Goal: Task Accomplishment & Management: Use online tool/utility

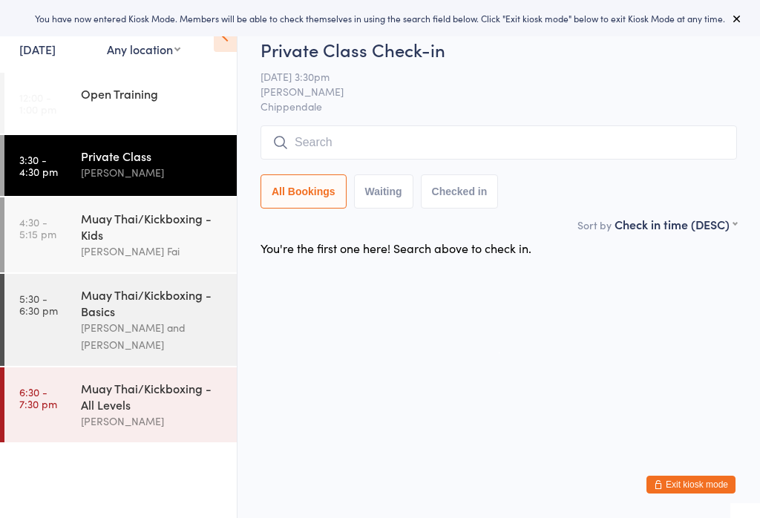
click at [142, 319] on div "Muay Thai/Kickboxing - Basics" at bounding box center [152, 303] width 143 height 33
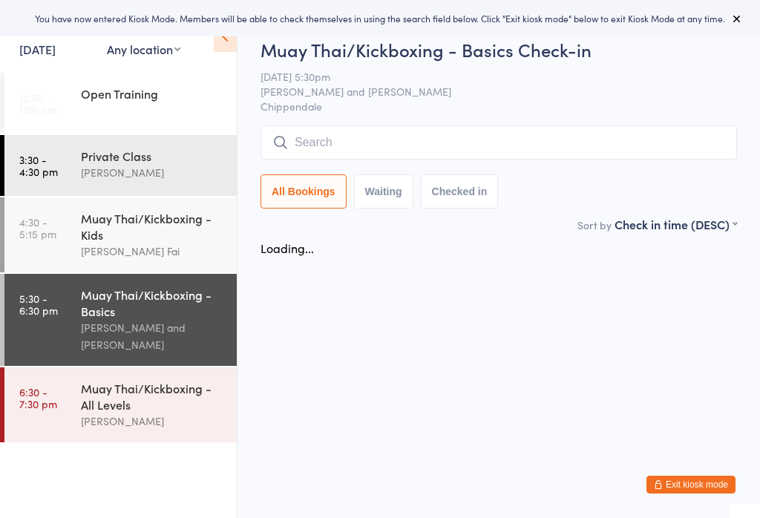
click at [133, 228] on div "Muay Thai/Kickboxing - Kids" at bounding box center [152, 226] width 143 height 33
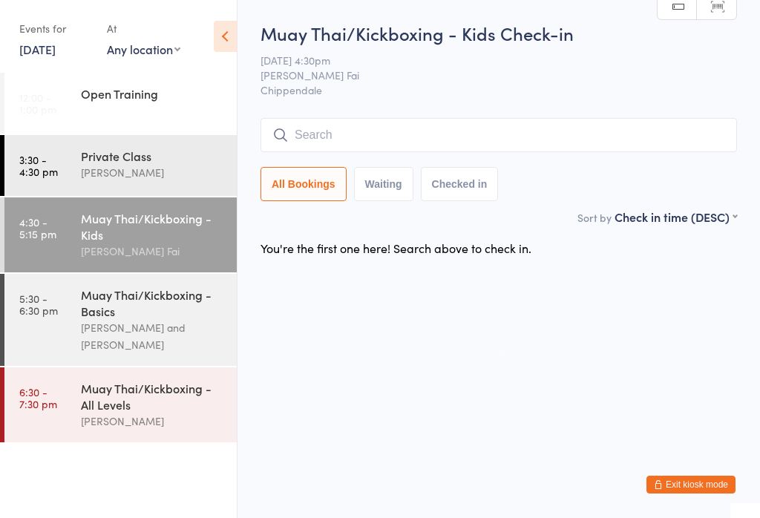
click at [39, 229] on time "4:30 - 5:15 pm" at bounding box center [37, 228] width 37 height 24
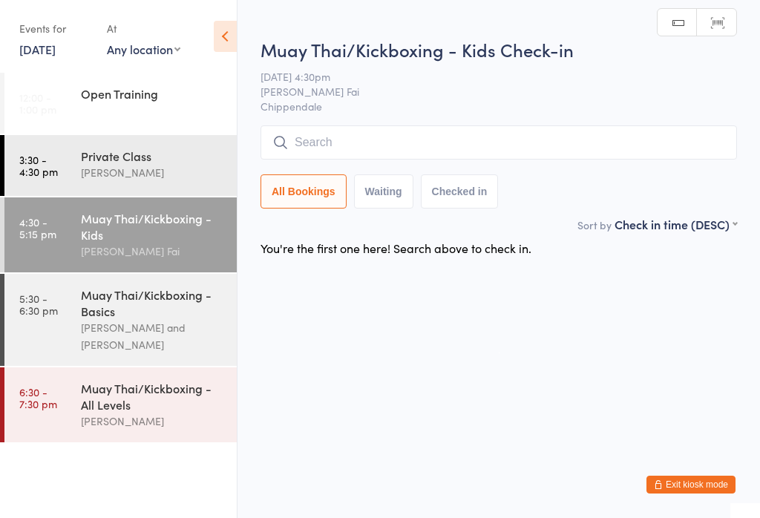
click at [319, 137] on input "search" at bounding box center [499, 142] width 477 height 34
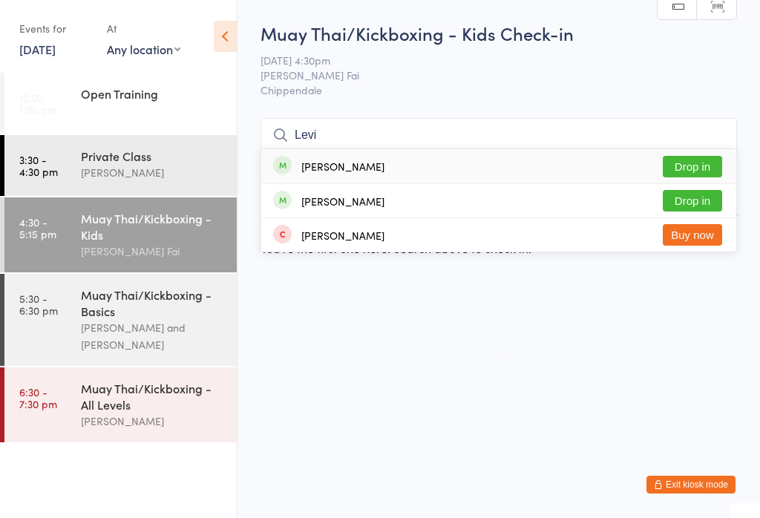
type input "Levi"
click at [691, 161] on button "Drop in" at bounding box center [692, 167] width 59 height 22
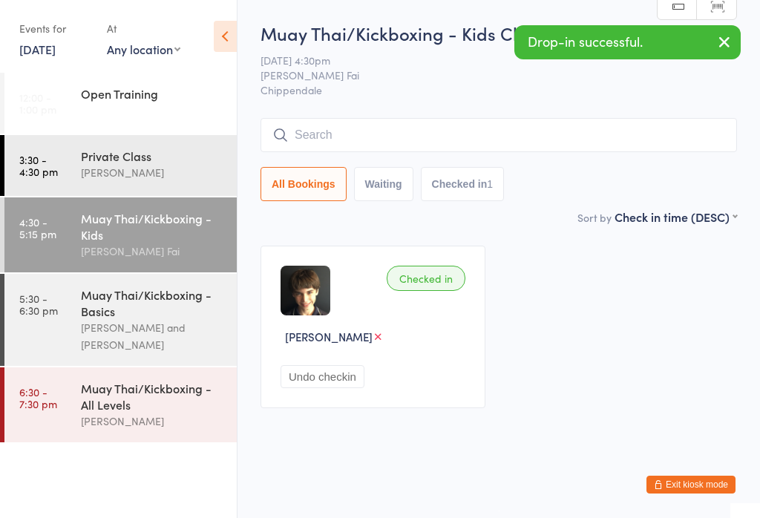
click at [449, 138] on input "search" at bounding box center [499, 135] width 477 height 34
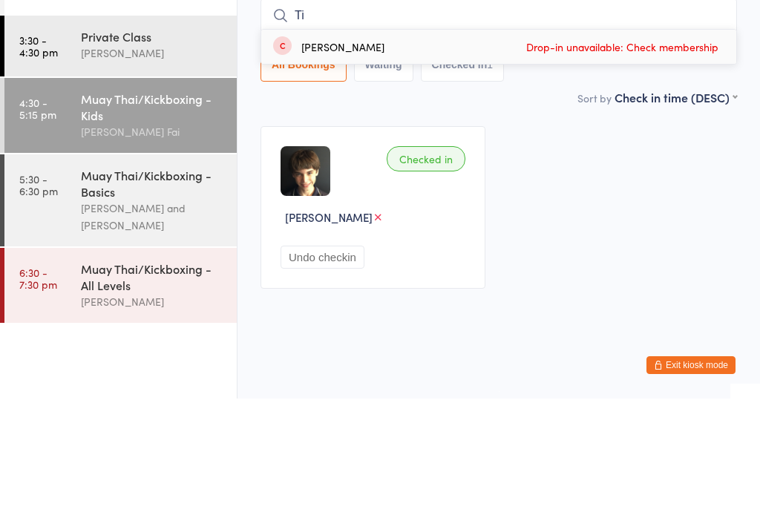
type input "T"
type input "Yari"
click at [692, 156] on button "Drop in" at bounding box center [692, 167] width 59 height 22
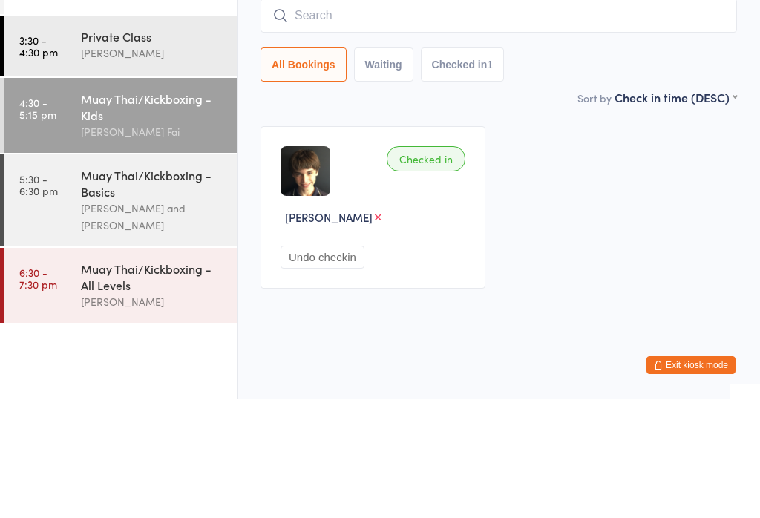
scroll to position [1, 0]
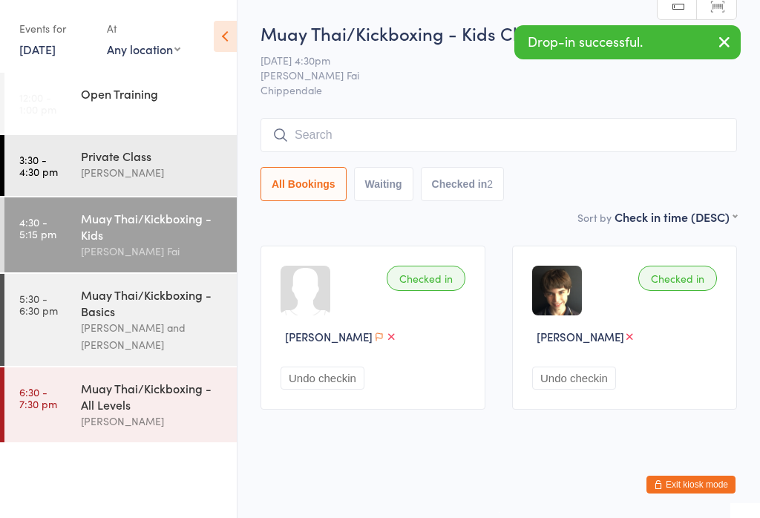
click at [533, 128] on input "search" at bounding box center [499, 135] width 477 height 34
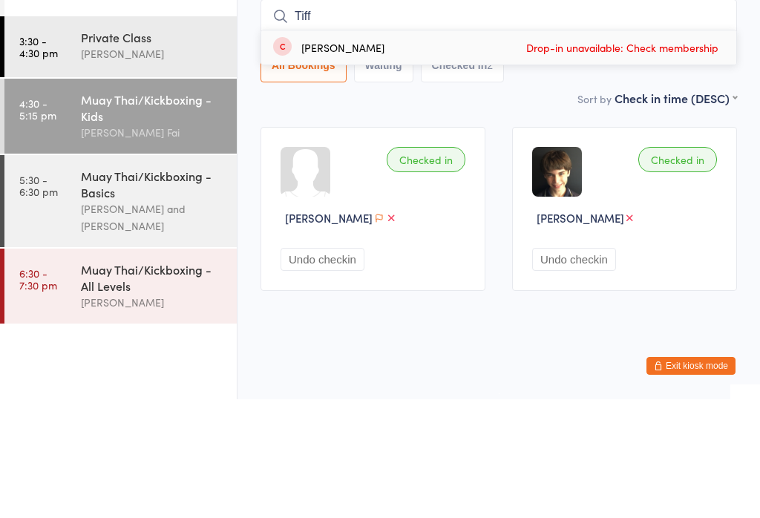
scroll to position [1, 0]
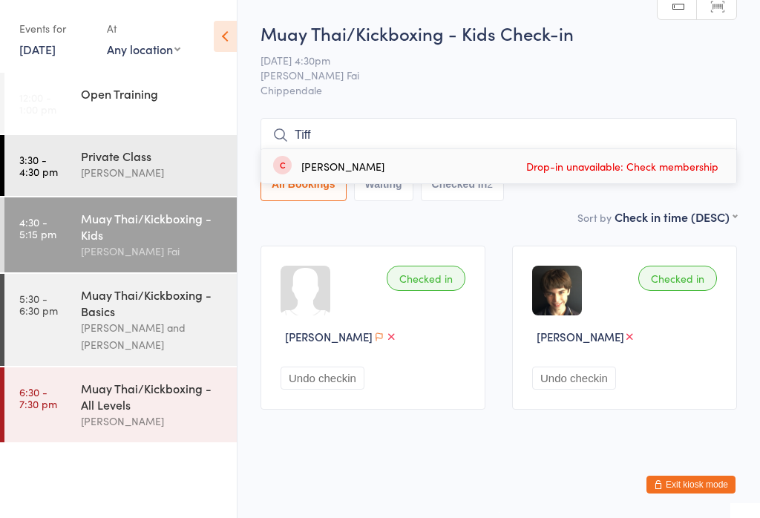
type input "Tiff"
click at [56, 44] on link "[DATE]" at bounding box center [37, 49] width 36 height 16
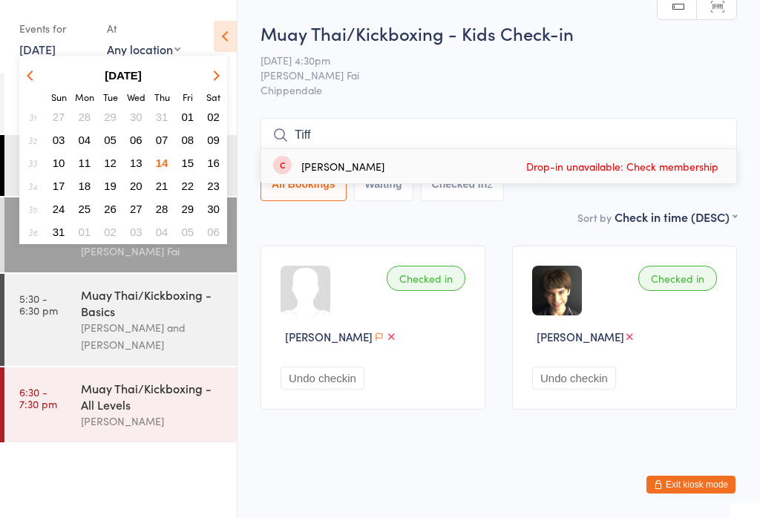
click at [187, 172] on button "15" at bounding box center [188, 163] width 23 height 20
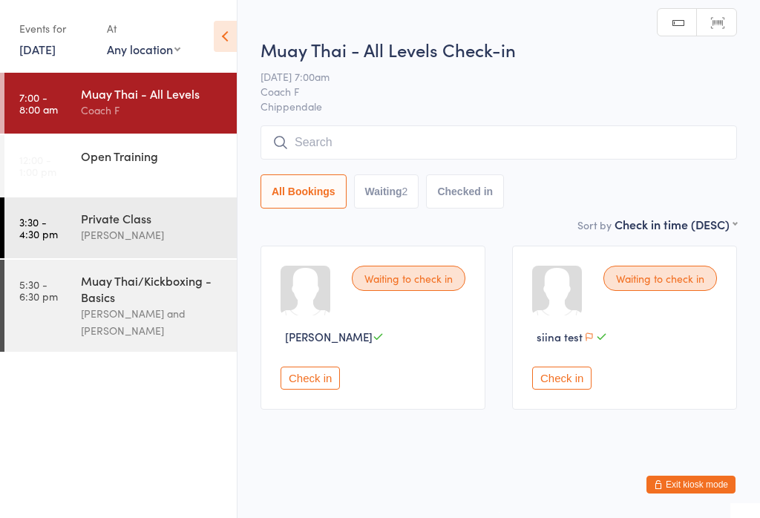
click at [185, 226] on div "Private Class" at bounding box center [152, 218] width 143 height 16
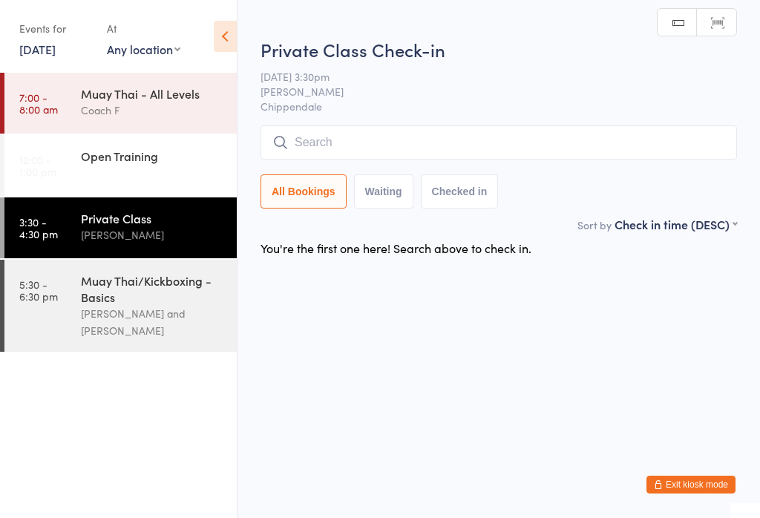
click at [56, 53] on link "[DATE]" at bounding box center [37, 49] width 36 height 16
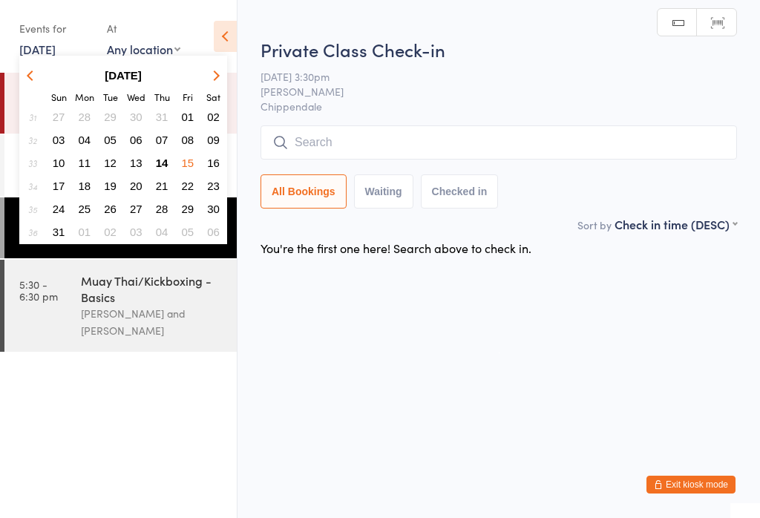
click at [160, 161] on span "14" at bounding box center [162, 163] width 13 height 13
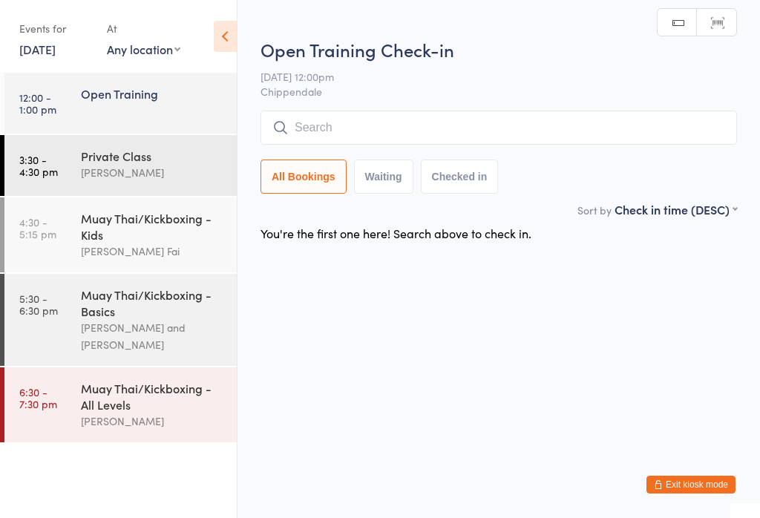
click at [172, 176] on div "[PERSON_NAME]" at bounding box center [152, 172] width 143 height 17
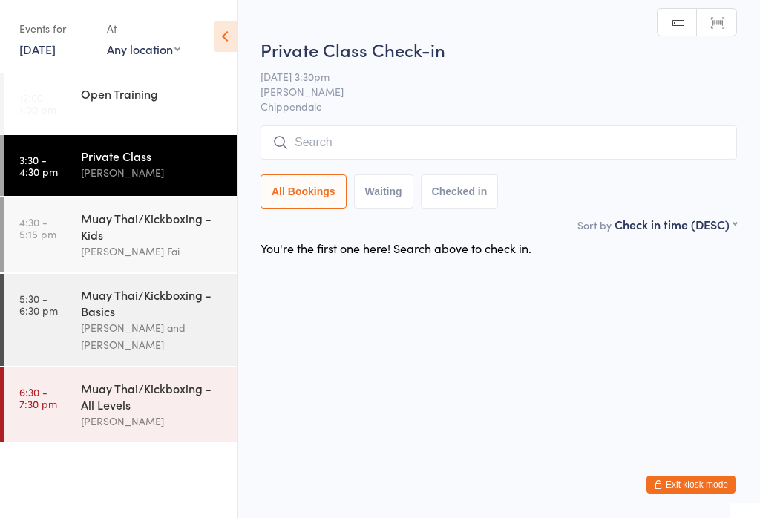
click at [518, 138] on input "search" at bounding box center [499, 142] width 477 height 34
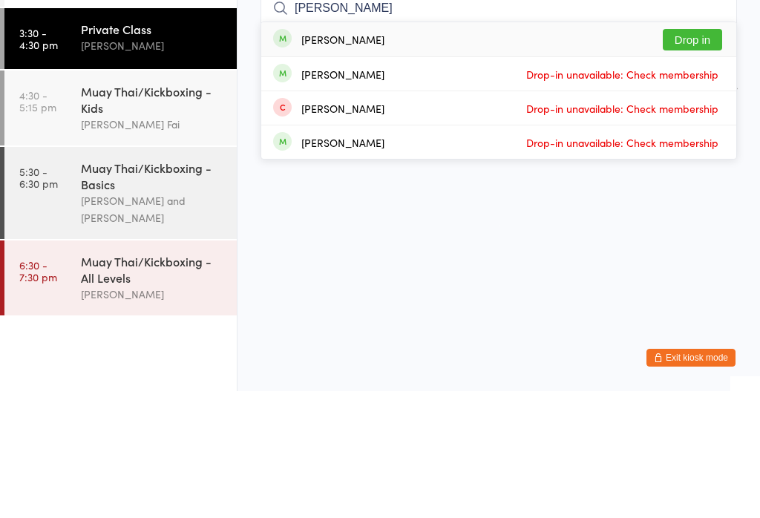
type input "[PERSON_NAME]"
click at [706, 156] on button "Drop in" at bounding box center [692, 167] width 59 height 22
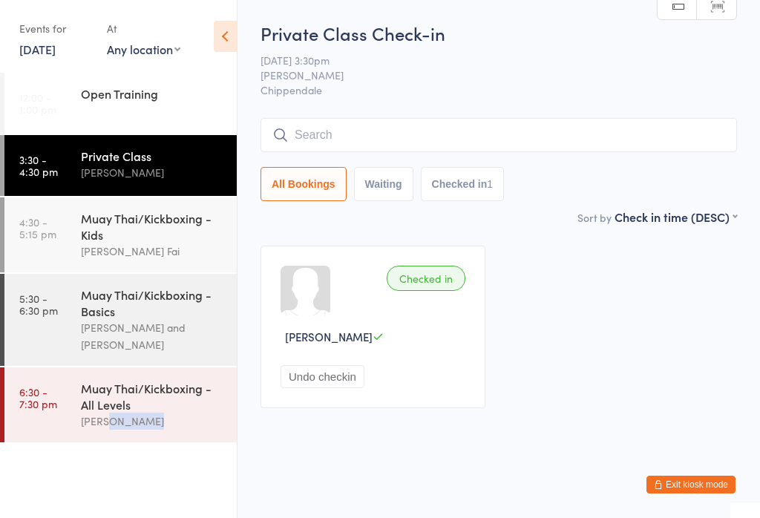
click at [516, 123] on input "search" at bounding box center [499, 135] width 477 height 34
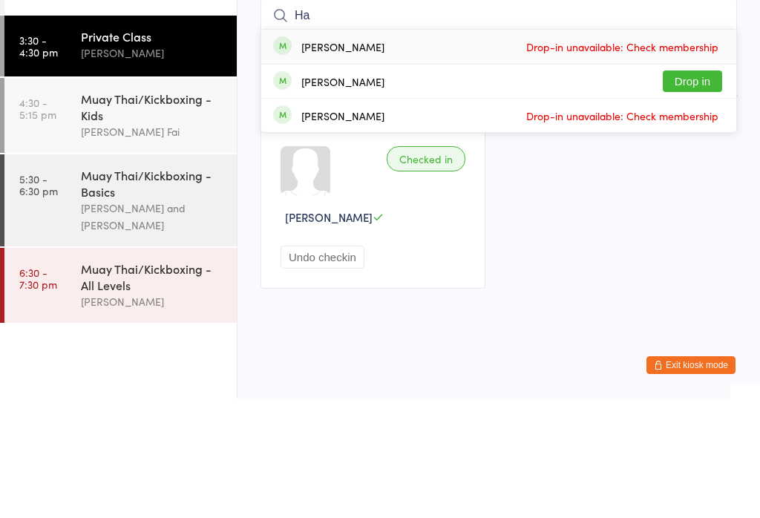
type input "Ha"
click at [475, 149] on div "[PERSON_NAME] Drop-in unavailable: Check membership" at bounding box center [498, 166] width 475 height 34
type input "h"
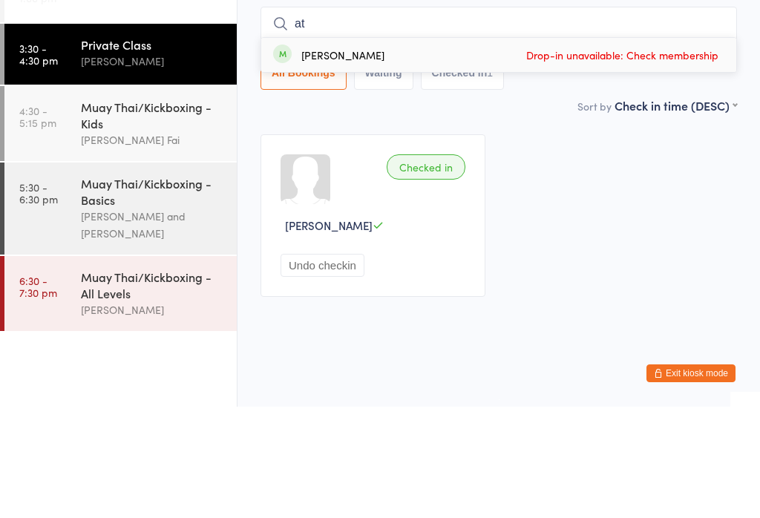
type input "a"
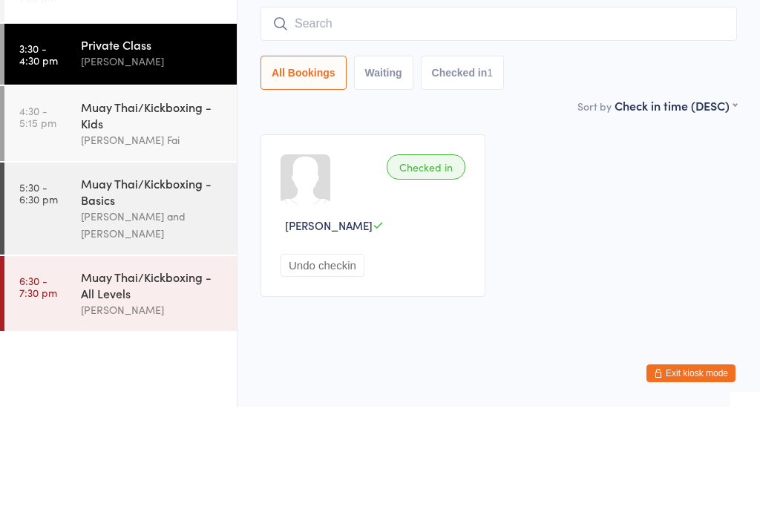
click at [636, 232] on div "Checked in [PERSON_NAME] Undo checkin" at bounding box center [498, 326] width 503 height 189
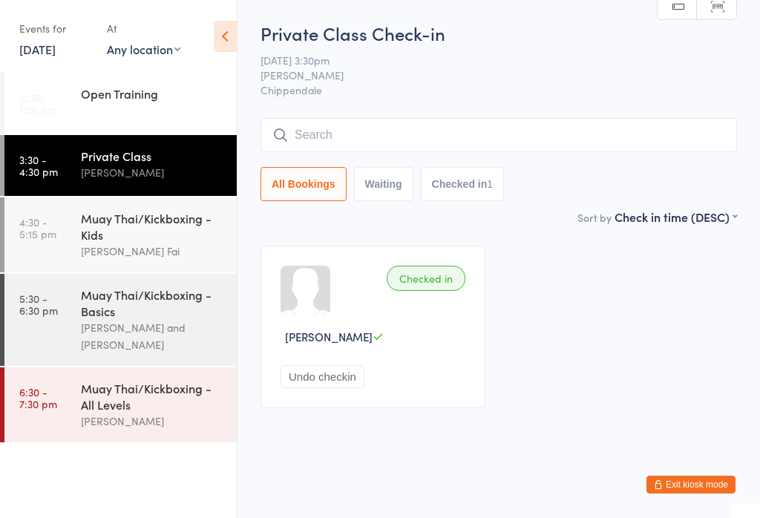
click at [125, 353] on div "[PERSON_NAME] and [PERSON_NAME]" at bounding box center [152, 336] width 143 height 34
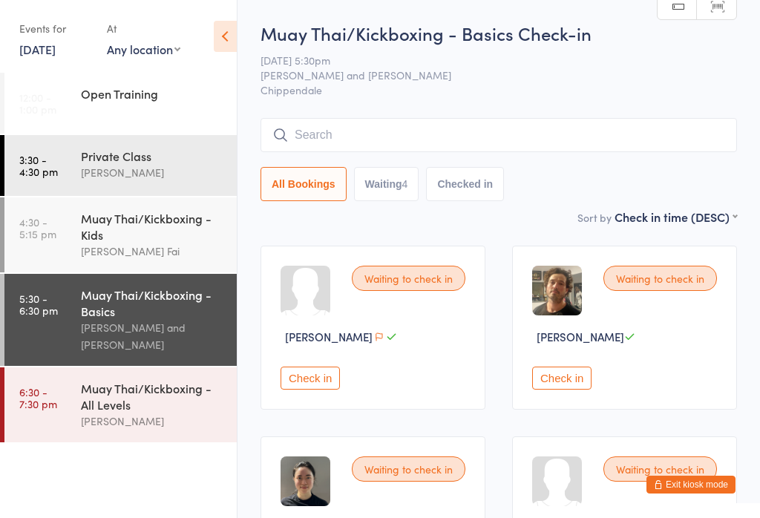
click at [425, 120] on input "search" at bounding box center [499, 135] width 477 height 34
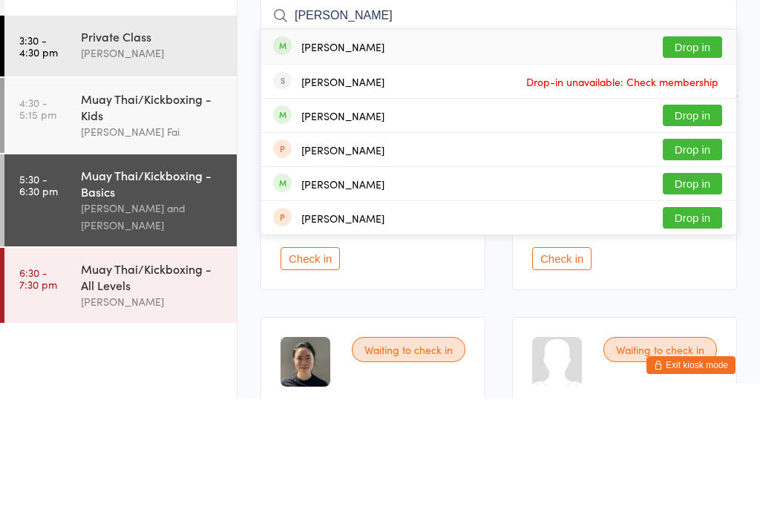
type input "[PERSON_NAME]"
click at [690, 156] on button "Drop in" at bounding box center [692, 167] width 59 height 22
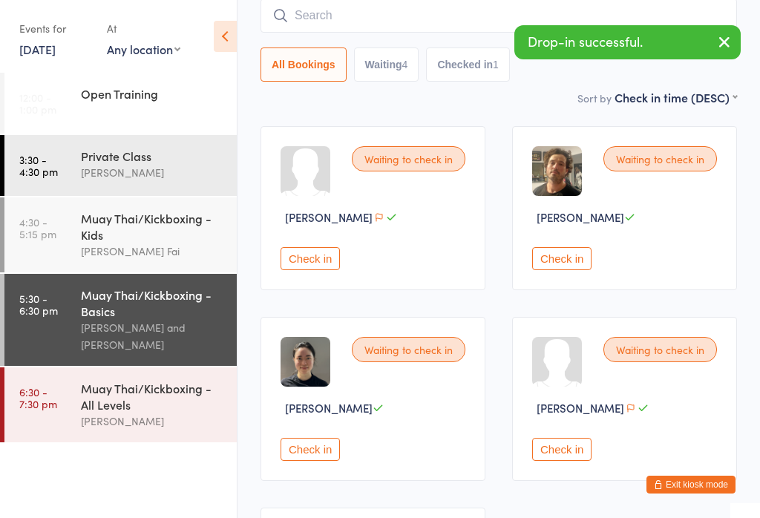
click at [391, 22] on input "search" at bounding box center [499, 16] width 477 height 34
type input "Ath"
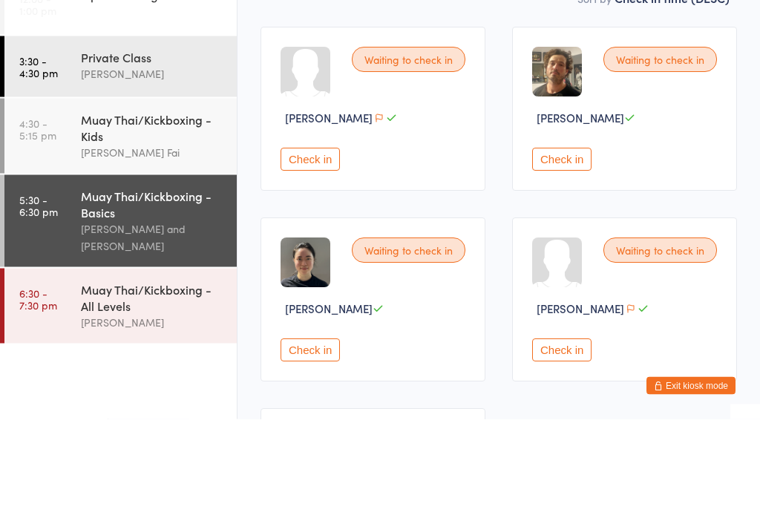
click at [167, 210] on div "Muay Thai/Kickboxing - Kids" at bounding box center [152, 226] width 143 height 33
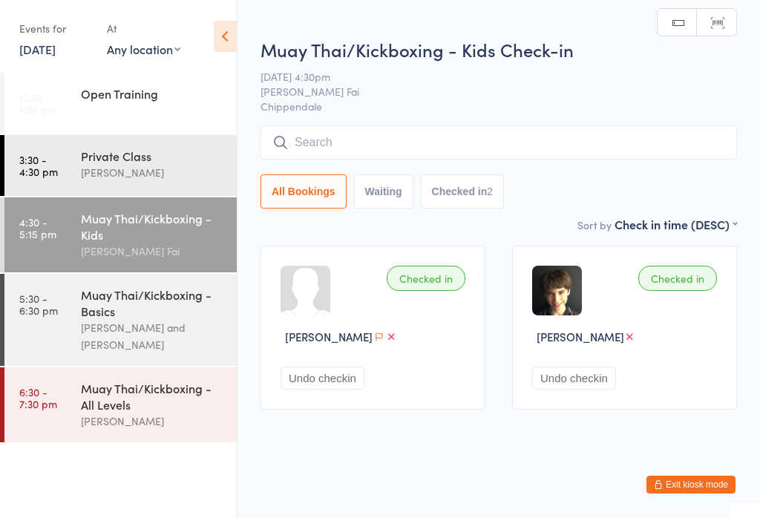
click at [473, 142] on input "search" at bounding box center [499, 142] width 477 height 34
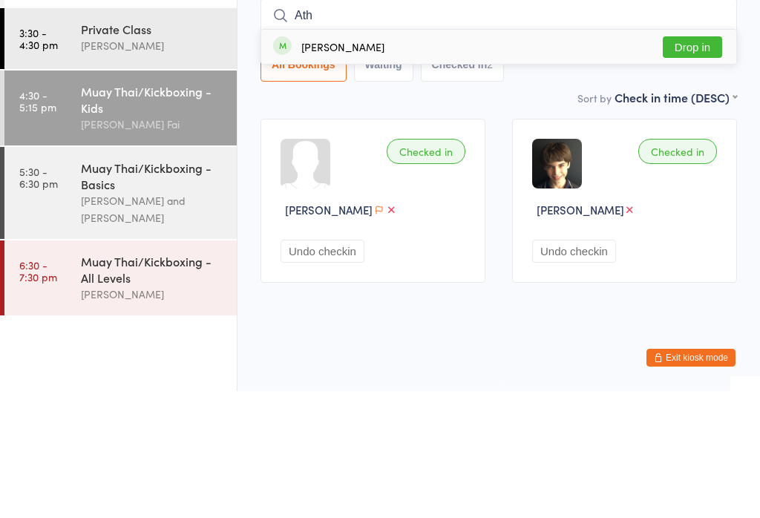
type input "Ath"
click at [694, 163] on button "Drop in" at bounding box center [692, 174] width 59 height 22
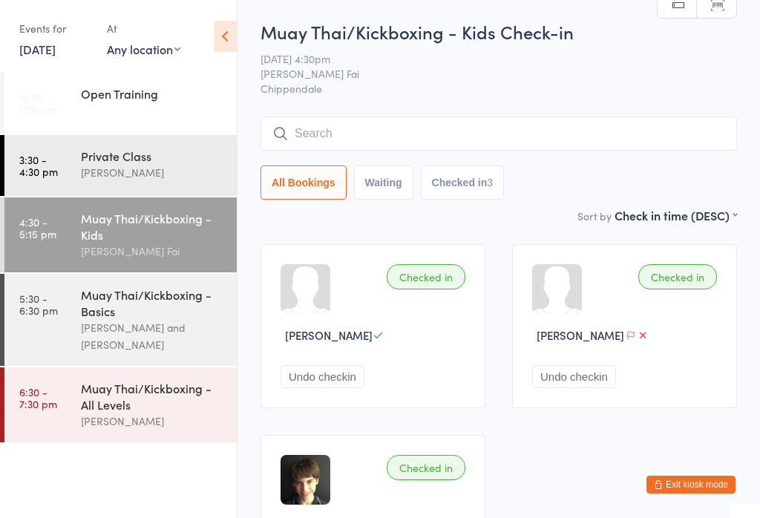
click at [130, 313] on div "Muay Thai/Kickboxing - Basics" at bounding box center [152, 303] width 143 height 33
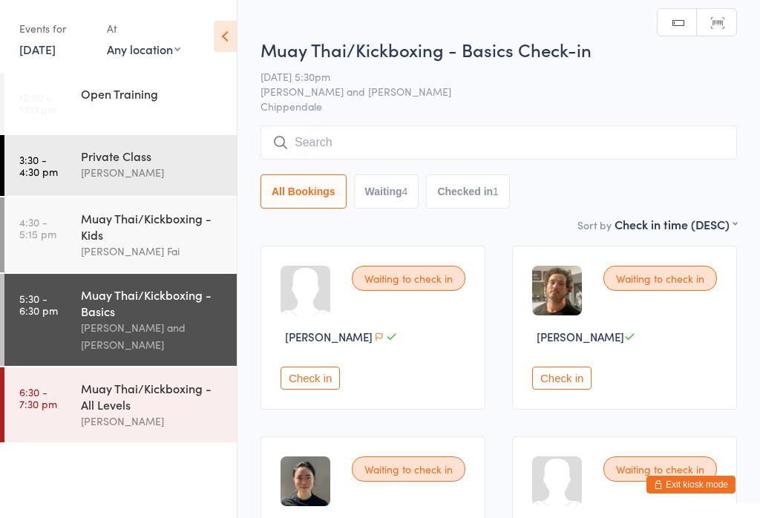
click at [368, 142] on input "search" at bounding box center [499, 142] width 477 height 34
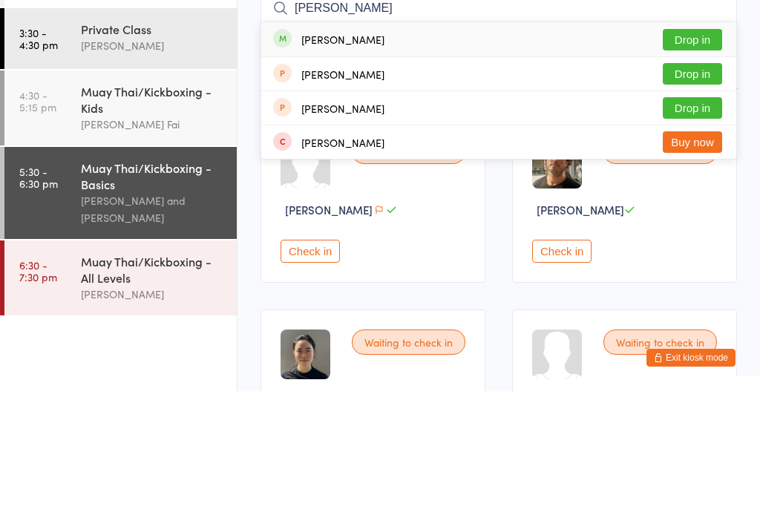
type input "[PERSON_NAME]"
click at [697, 156] on button "Drop in" at bounding box center [692, 167] width 59 height 22
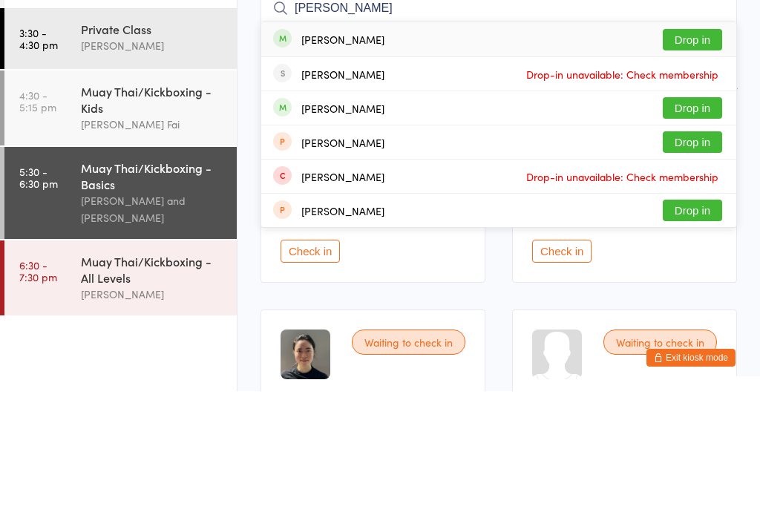
type input "[PERSON_NAME]"
click at [687, 224] on button "Drop in" at bounding box center [692, 235] width 59 height 22
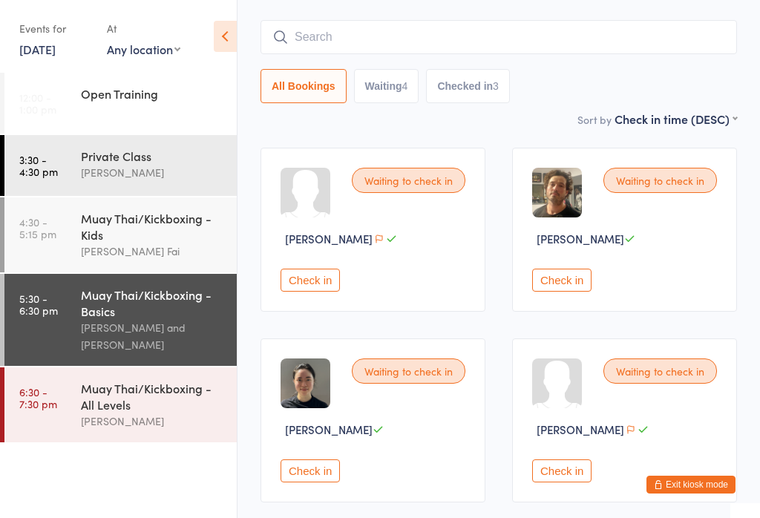
scroll to position [97, 0]
click at [622, 22] on input "search" at bounding box center [499, 38] width 477 height 34
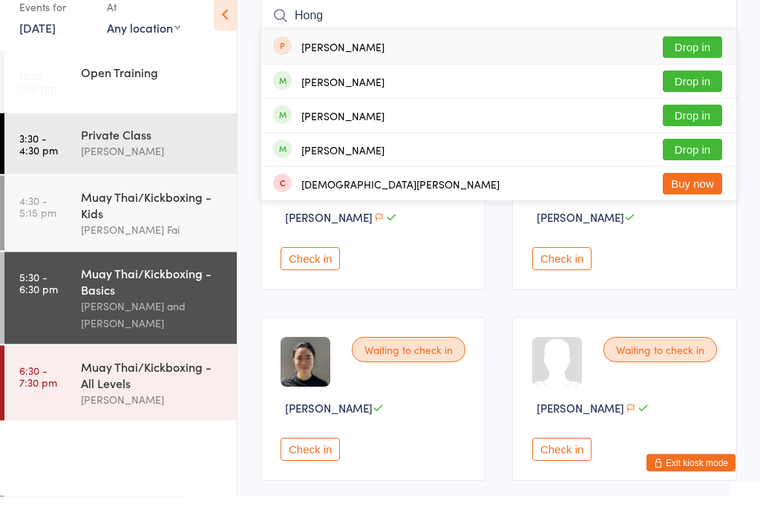
type input "Hong"
click at [700, 59] on button "Drop in" at bounding box center [692, 70] width 59 height 22
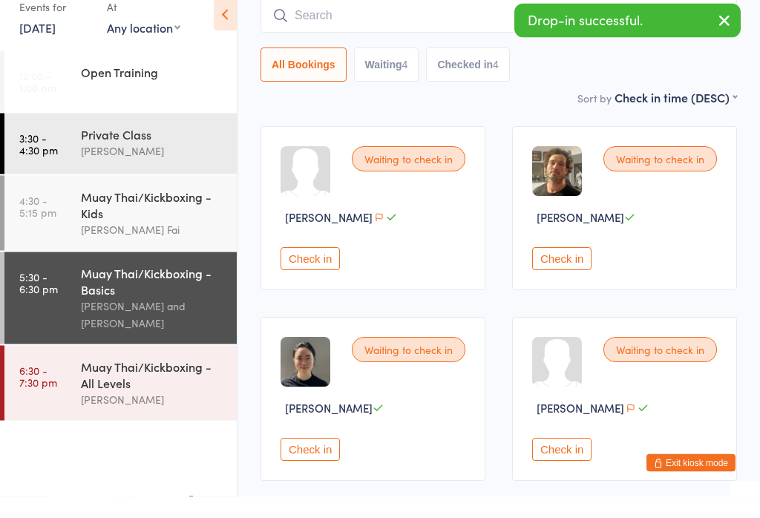
click at [731, 70] on div "All Bookings Waiting 4 Checked in 4" at bounding box center [499, 87] width 477 height 34
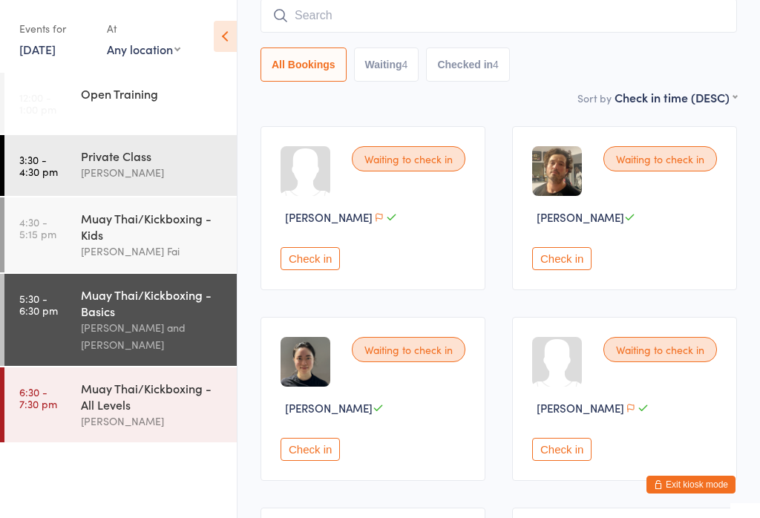
click at [359, 20] on input "search" at bounding box center [499, 16] width 477 height 34
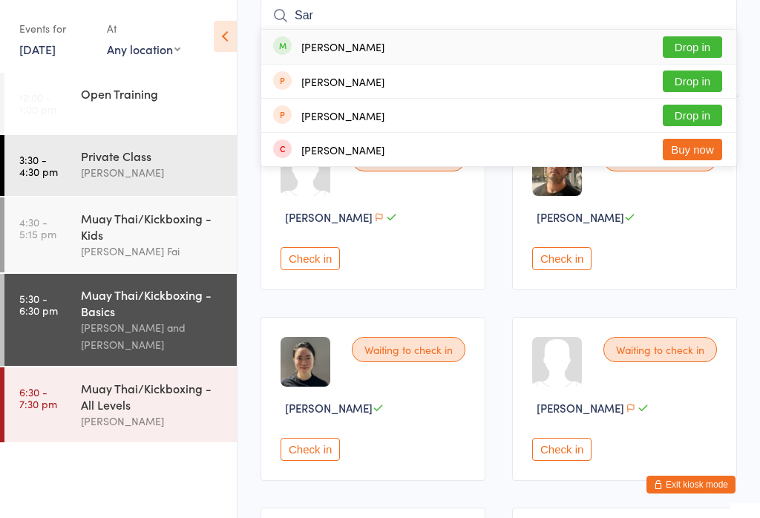
type input "Sar"
click at [702, 51] on button "Drop in" at bounding box center [692, 47] width 59 height 22
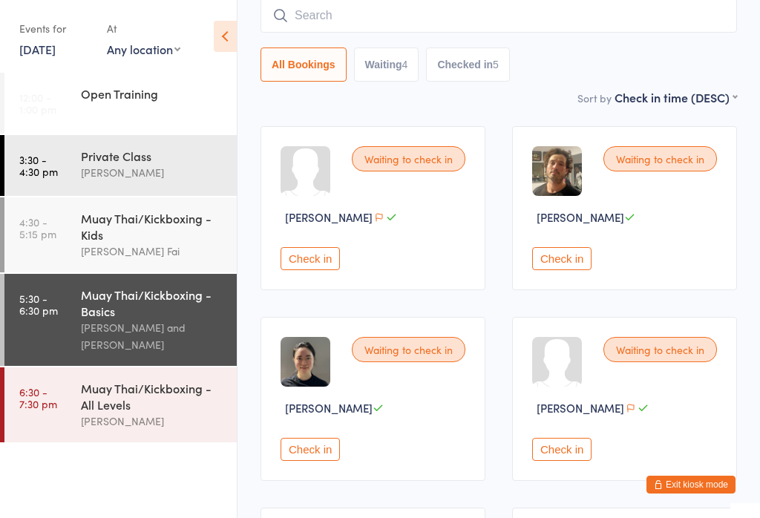
click at [388, 14] on input "search" at bounding box center [499, 16] width 477 height 34
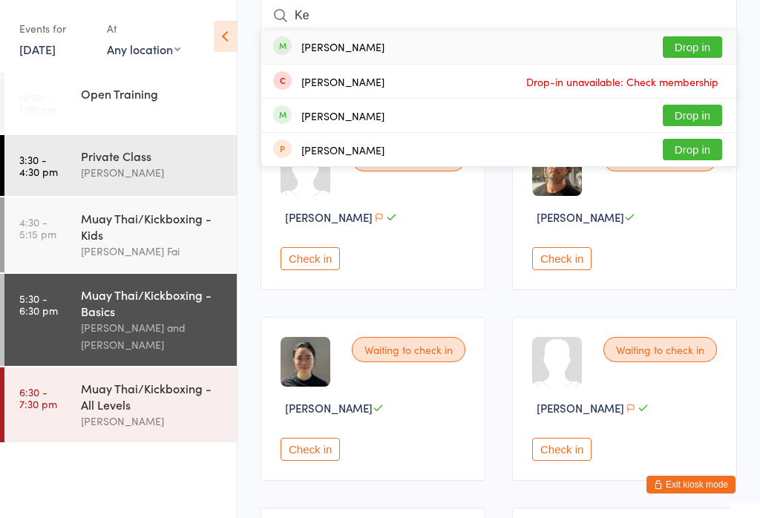
type input "K"
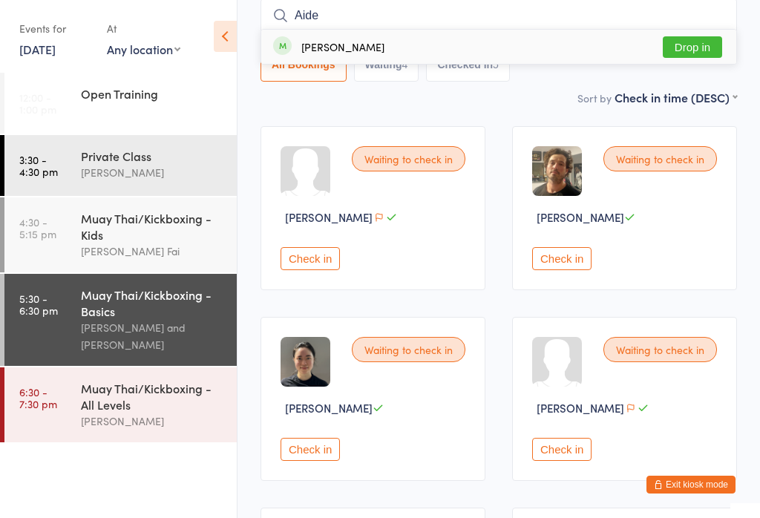
type input "Aide"
click at [695, 50] on button "Drop in" at bounding box center [692, 47] width 59 height 22
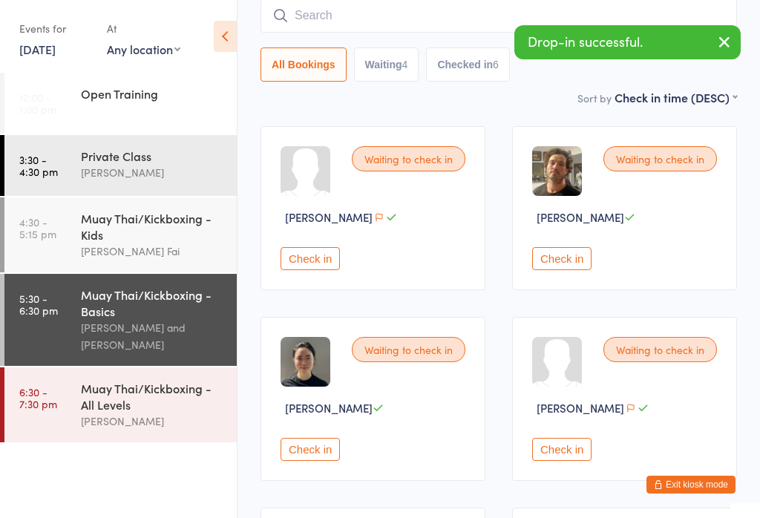
click at [479, 6] on input "search" at bounding box center [499, 16] width 477 height 34
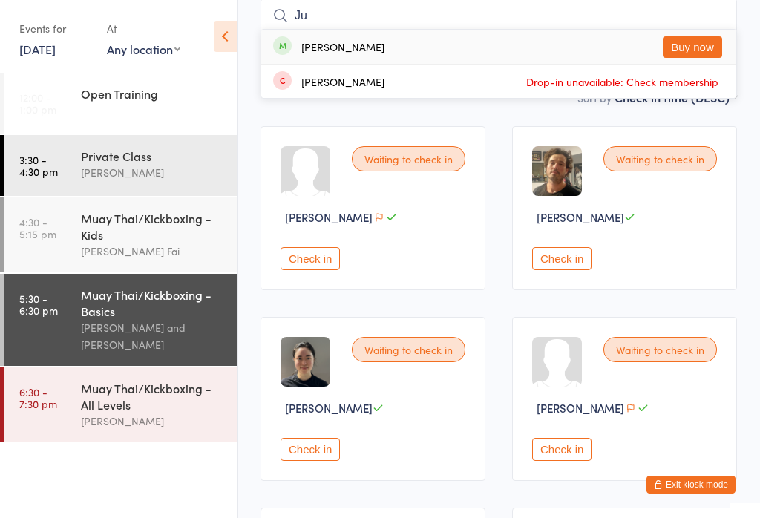
type input "J"
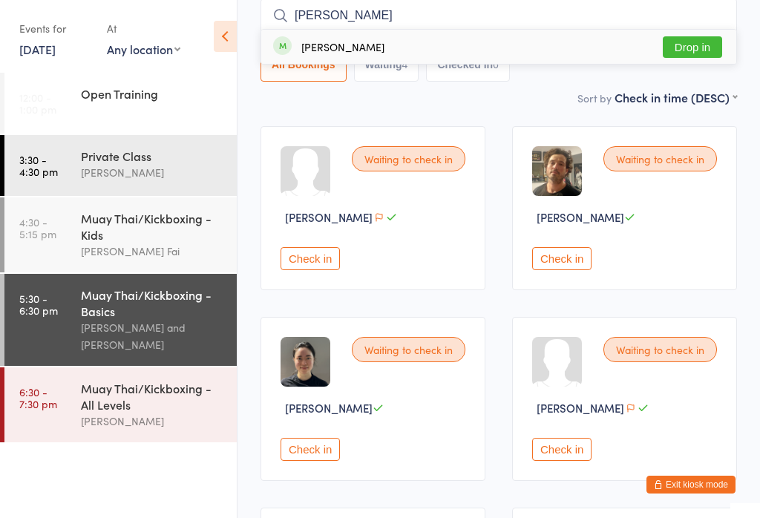
type input "[PERSON_NAME]"
click at [702, 45] on button "Drop in" at bounding box center [692, 47] width 59 height 22
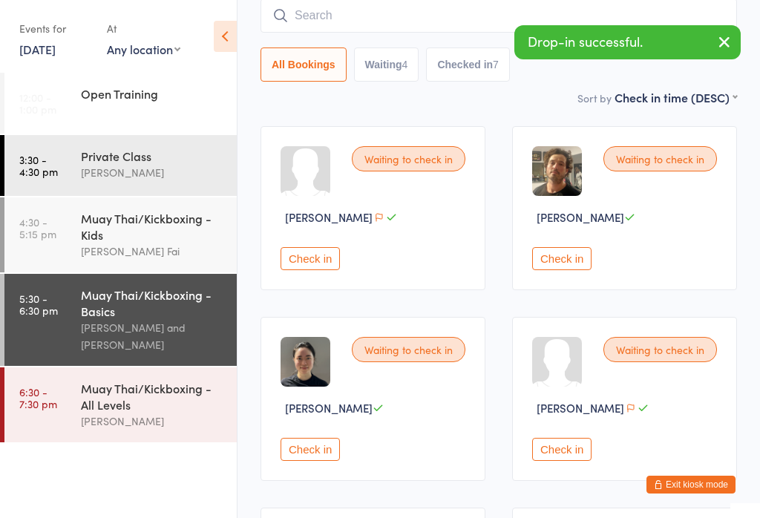
click at [518, 7] on input "search" at bounding box center [499, 16] width 477 height 34
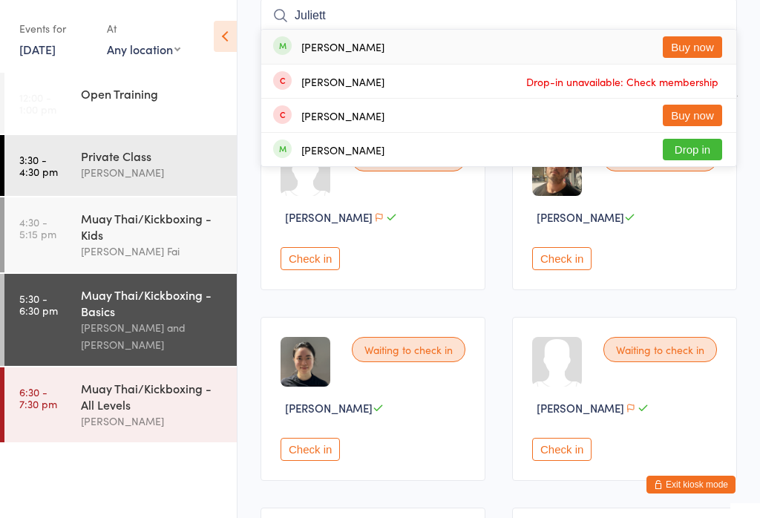
type input "Juliett"
click at [694, 41] on button "Buy now" at bounding box center [692, 47] width 59 height 22
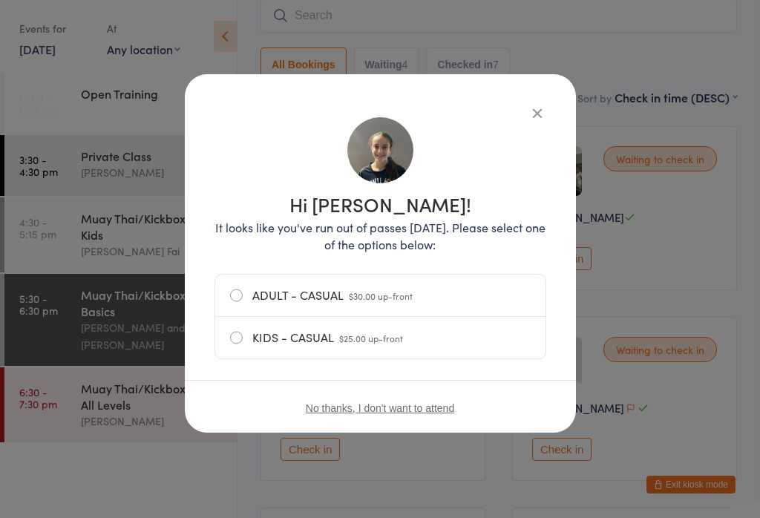
click at [238, 288] on label "ADULT - CASUAL $30.00 up-front" at bounding box center [380, 296] width 301 height 42
click at [0, 0] on input "ADULT - CASUAL $30.00 up-front" at bounding box center [0, 0] width 0 height 0
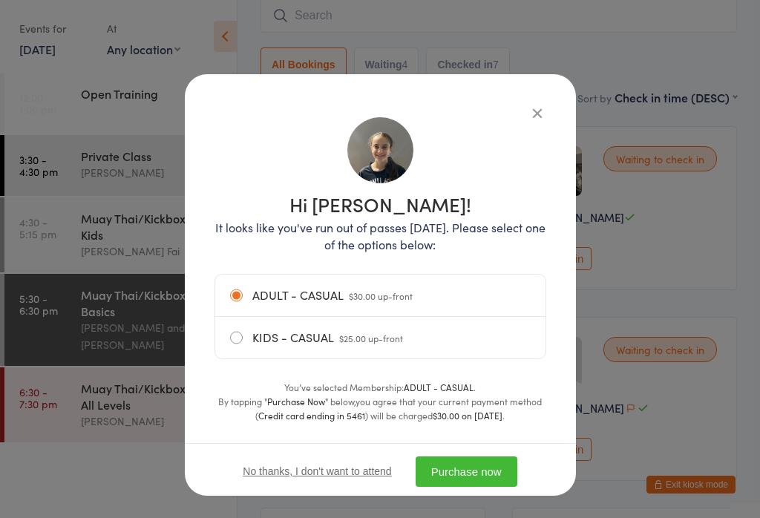
click at [484, 477] on button "Purchase now" at bounding box center [467, 472] width 102 height 30
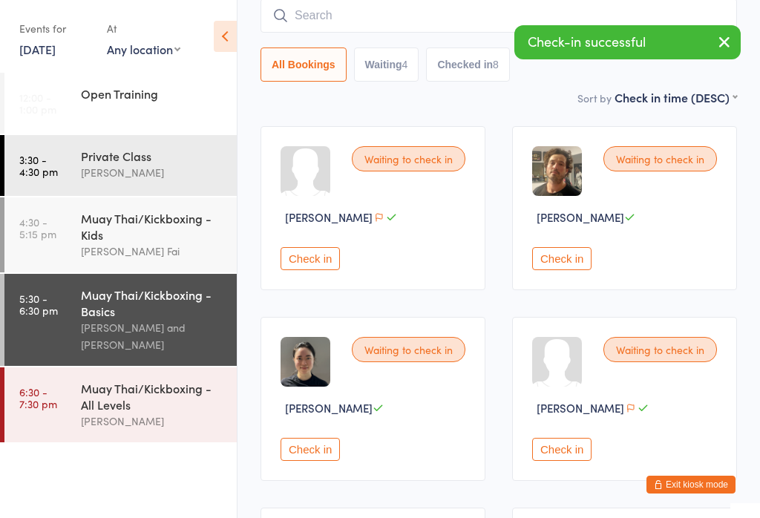
click at [664, 39] on div "Check-in successful" at bounding box center [628, 42] width 226 height 34
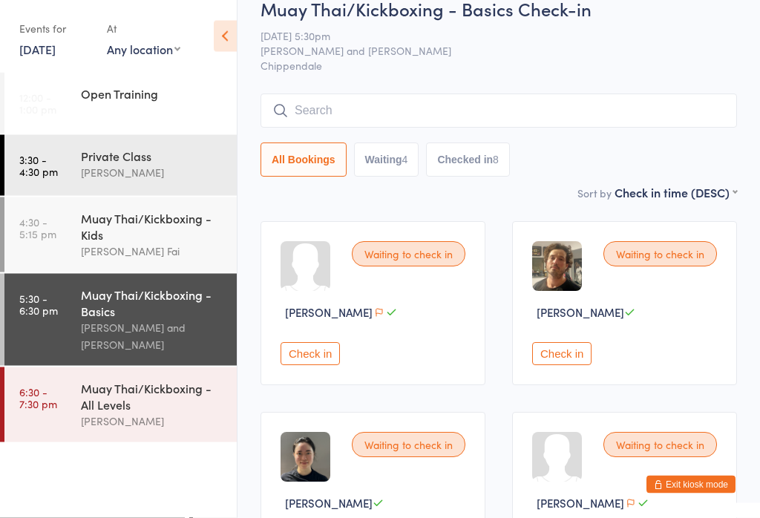
scroll to position [0, 0]
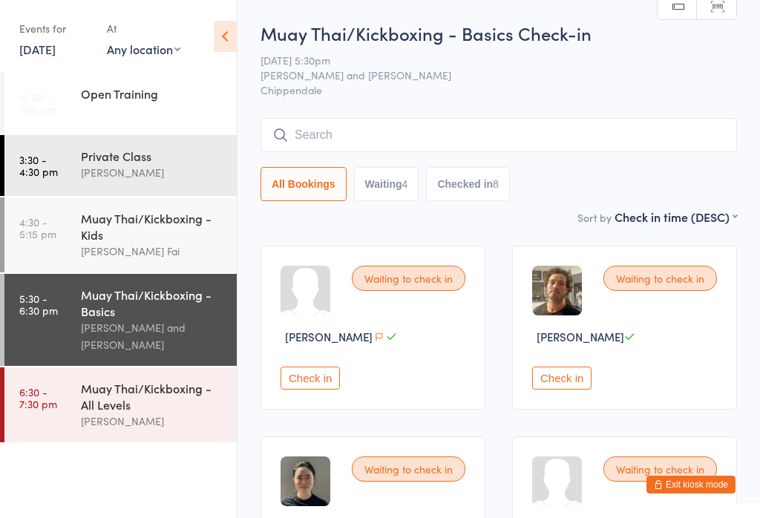
click at [589, 116] on div "Muay Thai/Kickboxing - Basics Check-in [DATE] 5:30pm Sifu [PERSON_NAME] Fai and…" at bounding box center [499, 115] width 477 height 188
click at [364, 111] on div "Muay Thai/Kickboxing - Basics Check-in [DATE] 5:30pm Sifu [PERSON_NAME] Fai and…" at bounding box center [499, 115] width 477 height 188
click at [382, 132] on input "search" at bounding box center [499, 135] width 477 height 34
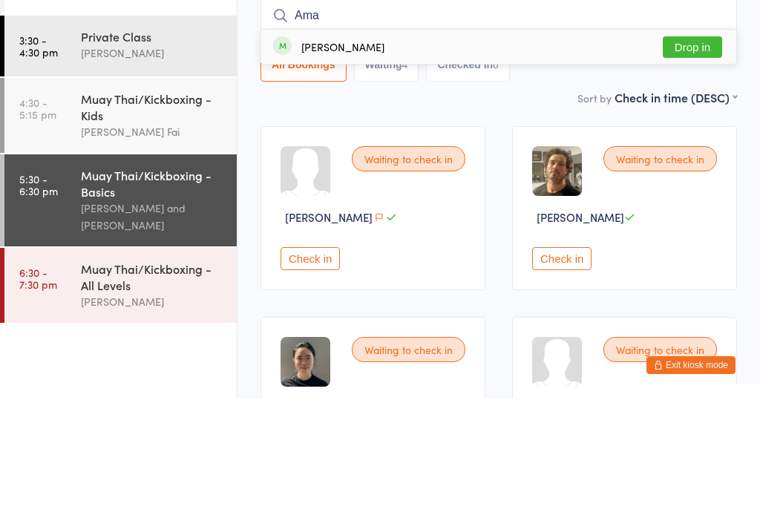
type input "Ama"
click at [698, 149] on div "[PERSON_NAME] Drop in" at bounding box center [498, 166] width 475 height 34
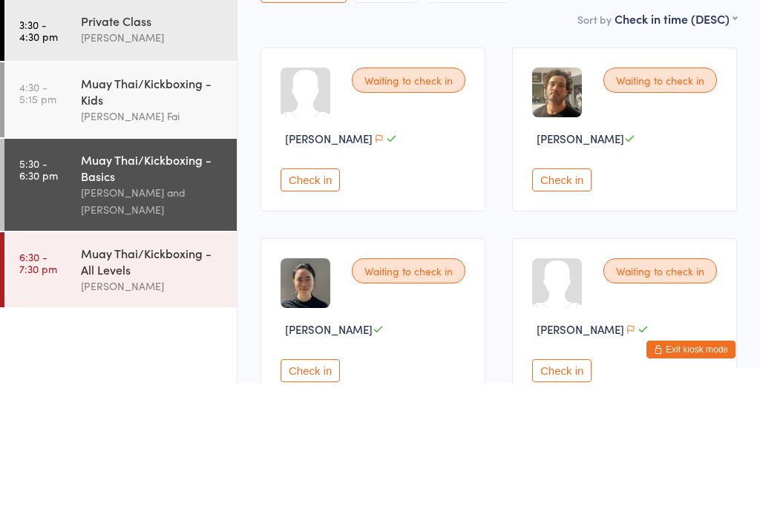
scroll to position [63, 0]
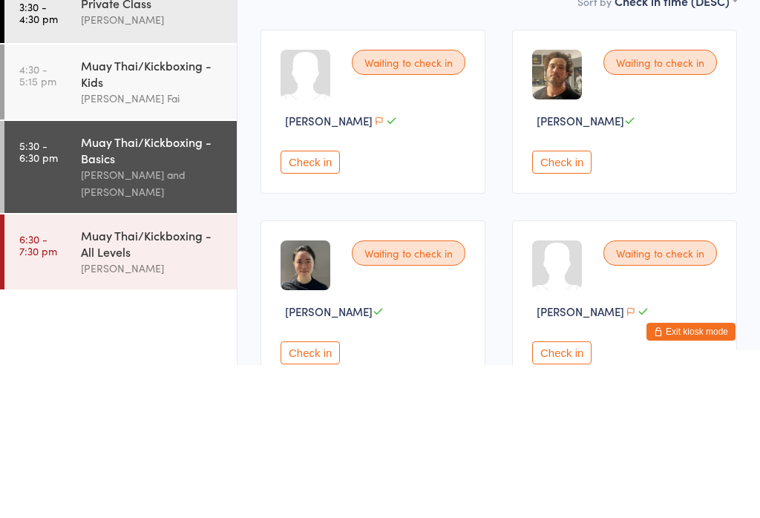
click at [575, 304] on button "Check in" at bounding box center [561, 315] width 59 height 23
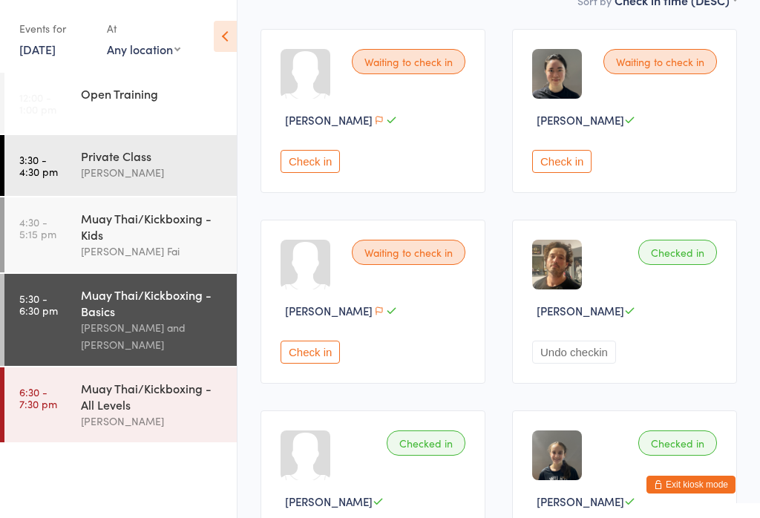
click at [564, 152] on div "Waiting to check in [PERSON_NAME] Check in" at bounding box center [624, 111] width 225 height 164
click at [557, 163] on button "Check in" at bounding box center [561, 161] width 59 height 23
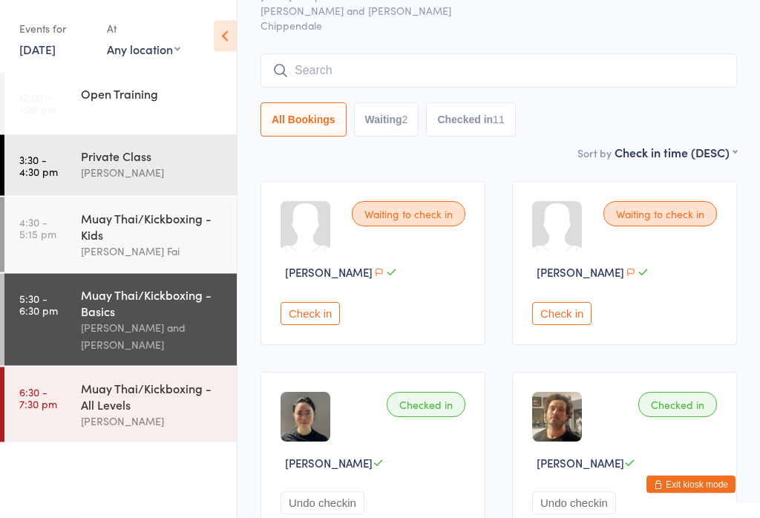
scroll to position [0, 0]
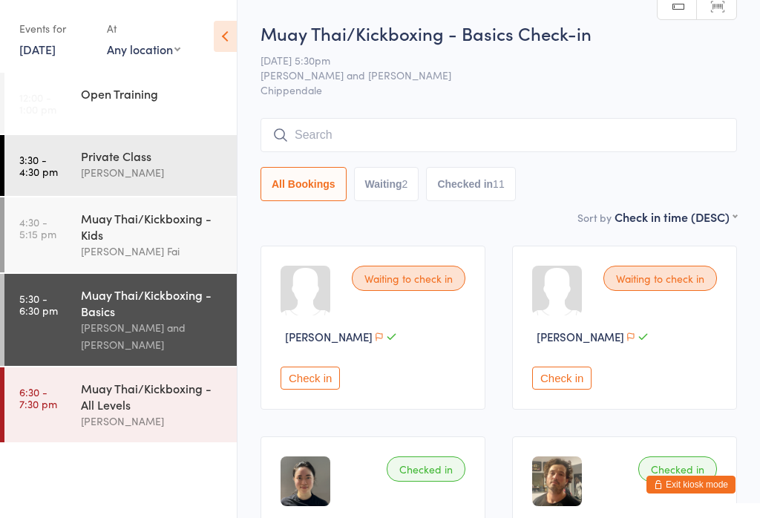
click at [468, 121] on input "search" at bounding box center [499, 135] width 477 height 34
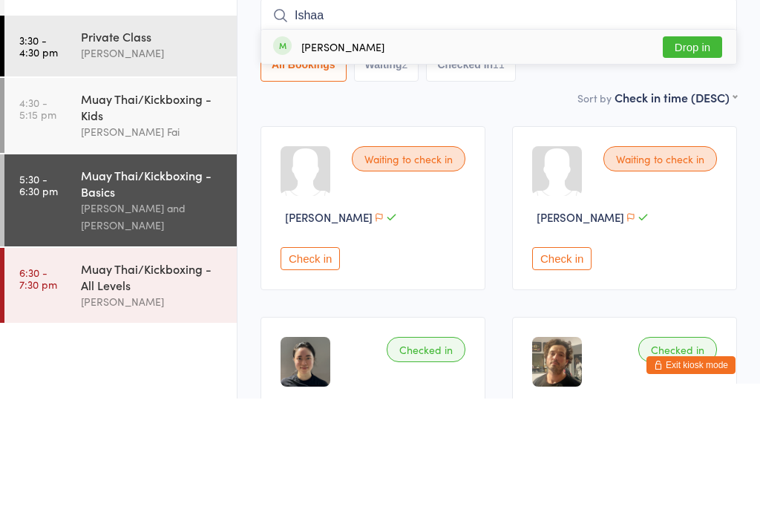
type input "Ishaa"
click at [698, 156] on button "Drop in" at bounding box center [692, 167] width 59 height 22
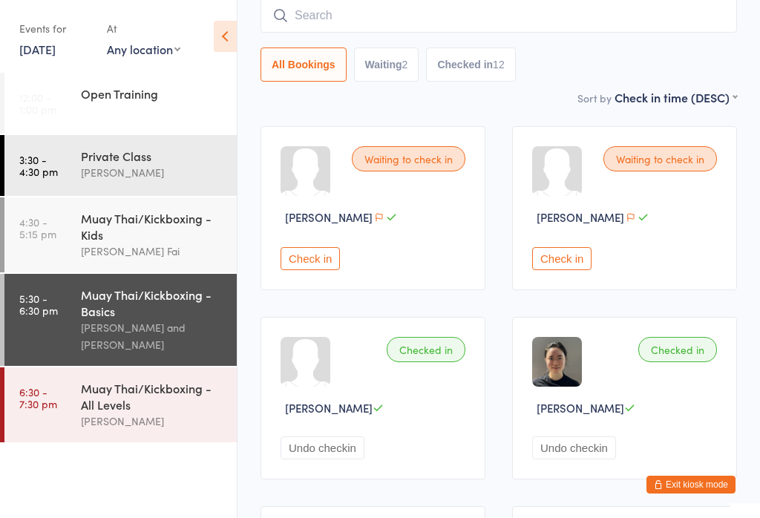
click at [156, 319] on div "Muay Thai/Kickboxing - Basics" at bounding box center [152, 303] width 143 height 33
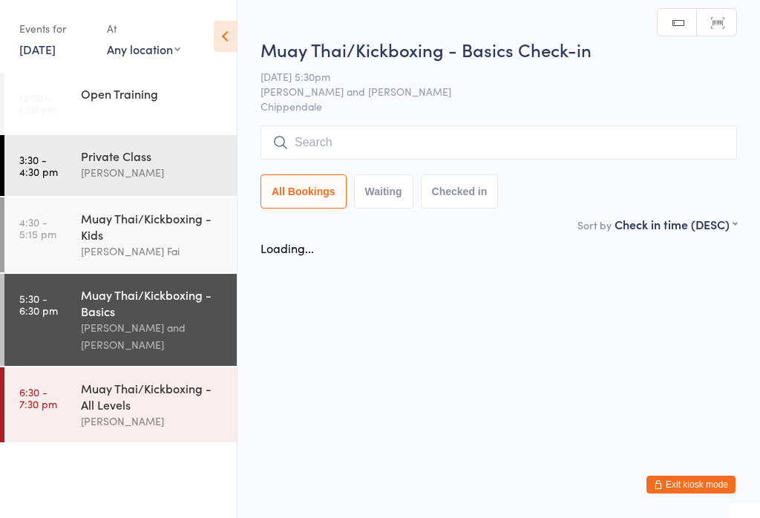
scroll to position [0, 0]
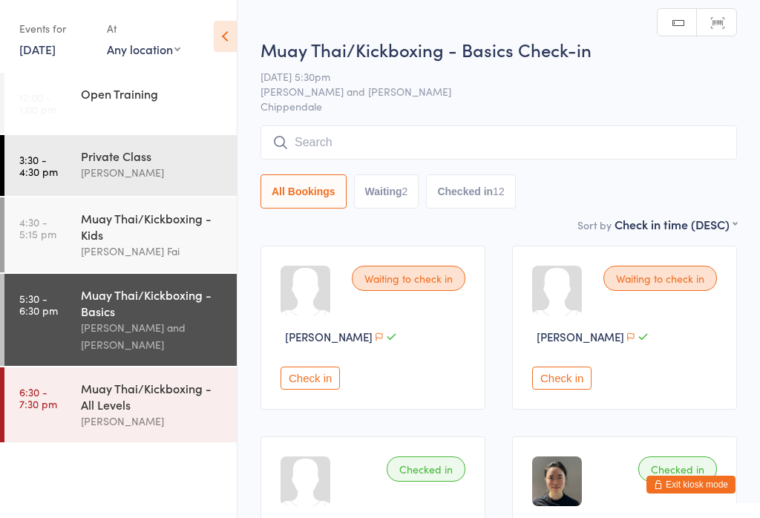
click at [388, 156] on input "search" at bounding box center [499, 142] width 477 height 34
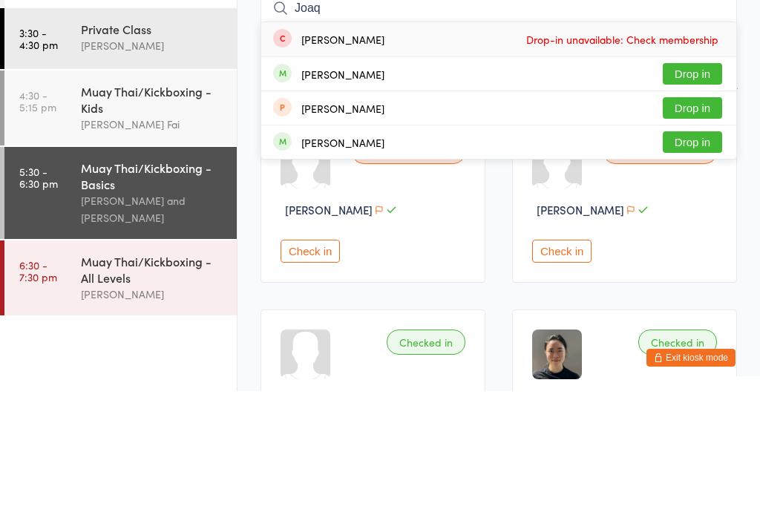
type input "Joaq"
click at [703, 190] on button "Drop in" at bounding box center [692, 201] width 59 height 22
